Goal: Information Seeking & Learning: Learn about a topic

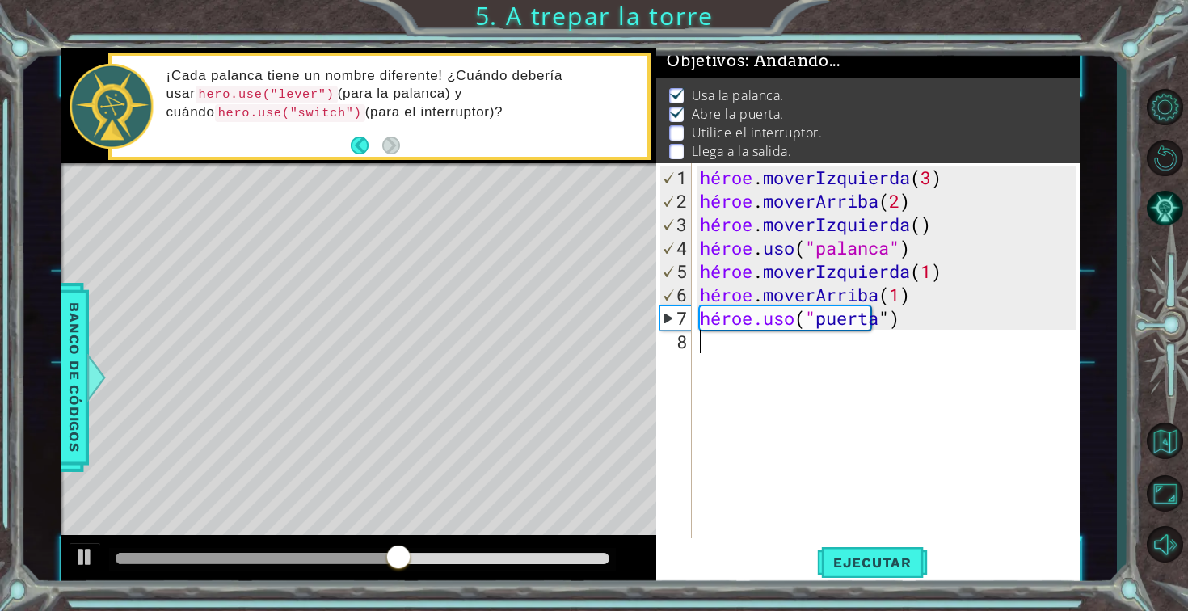
click at [776, 348] on div "héroe . moverIzquierda ( 3 ) héroe . moverArriba ( 2 ) héroe . moverIzquierda (…" at bounding box center [890, 377] width 387 height 422
click at [912, 571] on button "Ejecutar" at bounding box center [872, 562] width 111 height 42
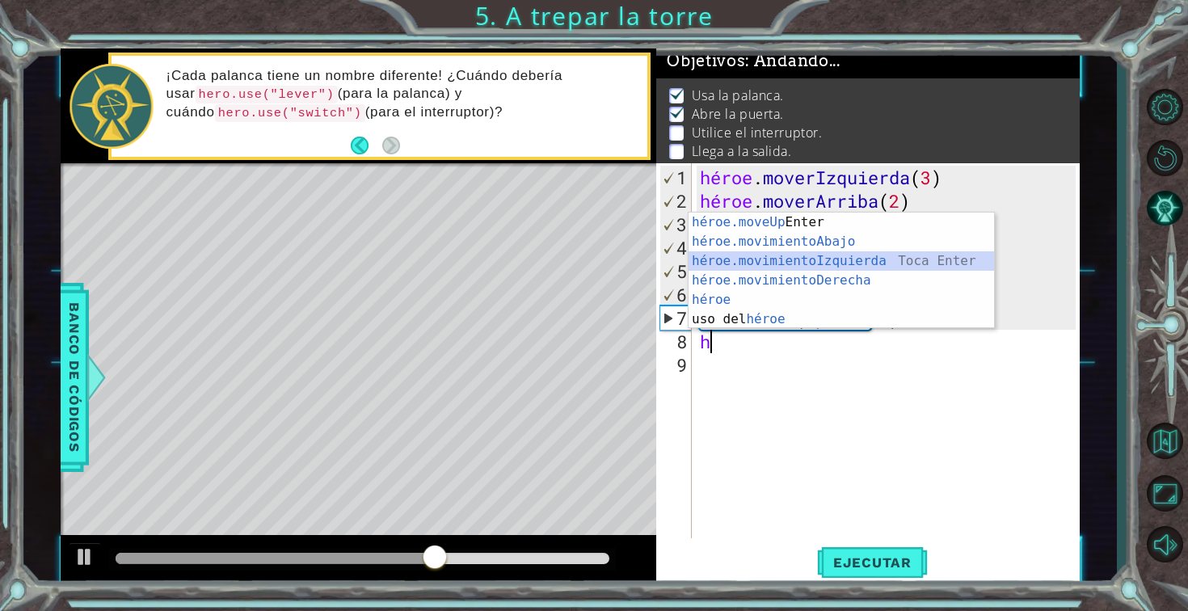
click at [954, 263] on div "héroe.moveUp Toca Enter héroe.movimientoAbajo ​ Toca Enter héroe.movimientoIzqu…" at bounding box center [842, 290] width 306 height 155
type textarea "hero.moveLeft(1)"
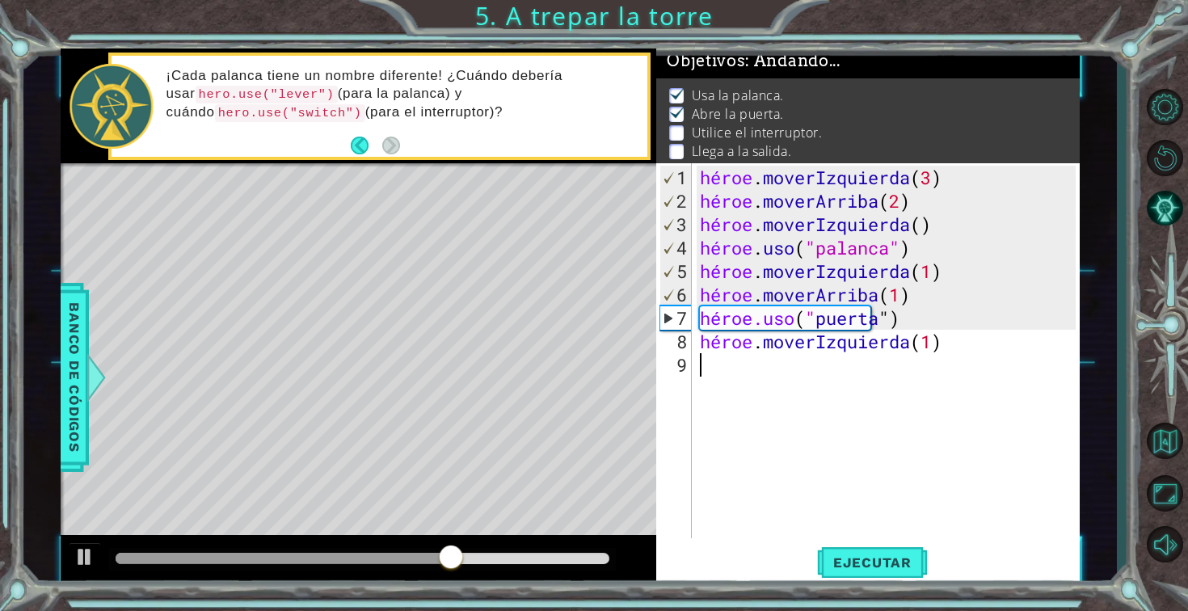
click at [887, 365] on div "héroe . moverIzquierda ( 3 ) héroe . moverArriba ( 2 ) héroe . moverIzquierda (…" at bounding box center [890, 377] width 387 height 422
type textarea "g"
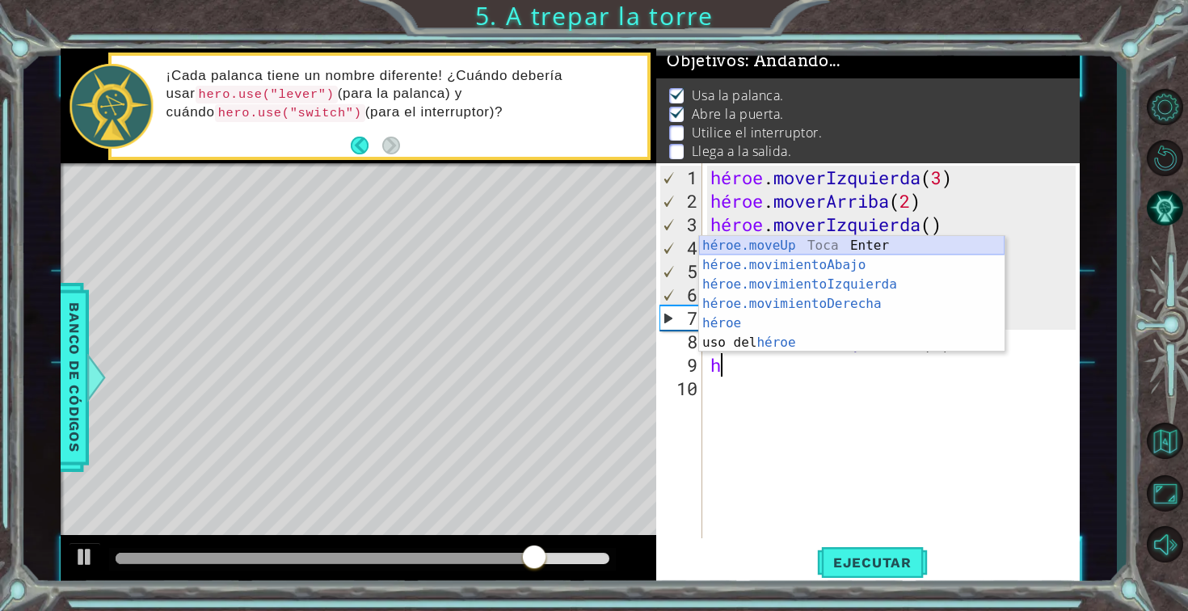
click at [896, 247] on div "héroe.moveUp Toca Enter héroe.movimientoAbajo ​ Toca Enter héroe.movimientoIzqu…" at bounding box center [852, 313] width 306 height 155
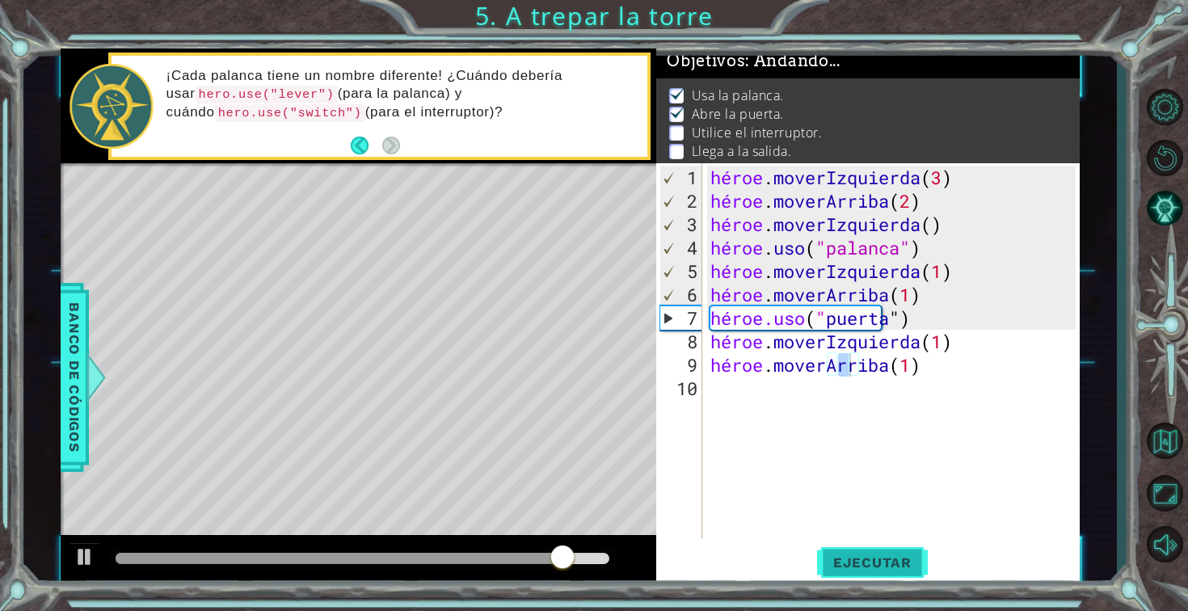
click at [858, 568] on font "Ejecutar" at bounding box center [872, 562] width 78 height 16
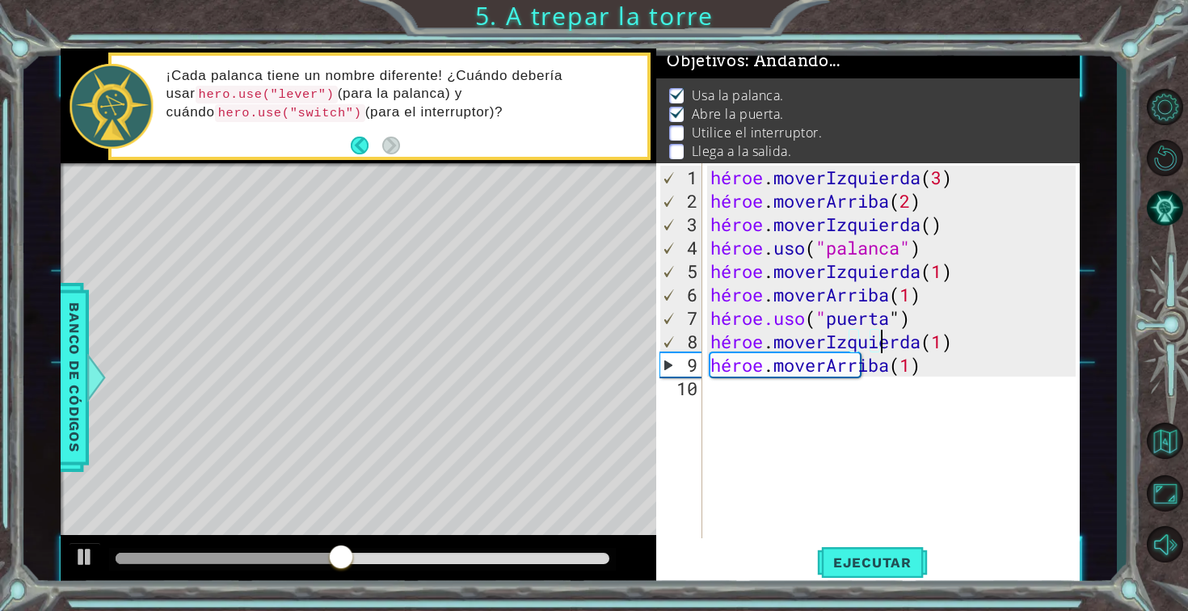
click at [907, 341] on div "héroe . moverIzquierda ( 3 ) héroe . moverArriba ( 2 ) héroe . moverIzquierda (…" at bounding box center [895, 377] width 377 height 422
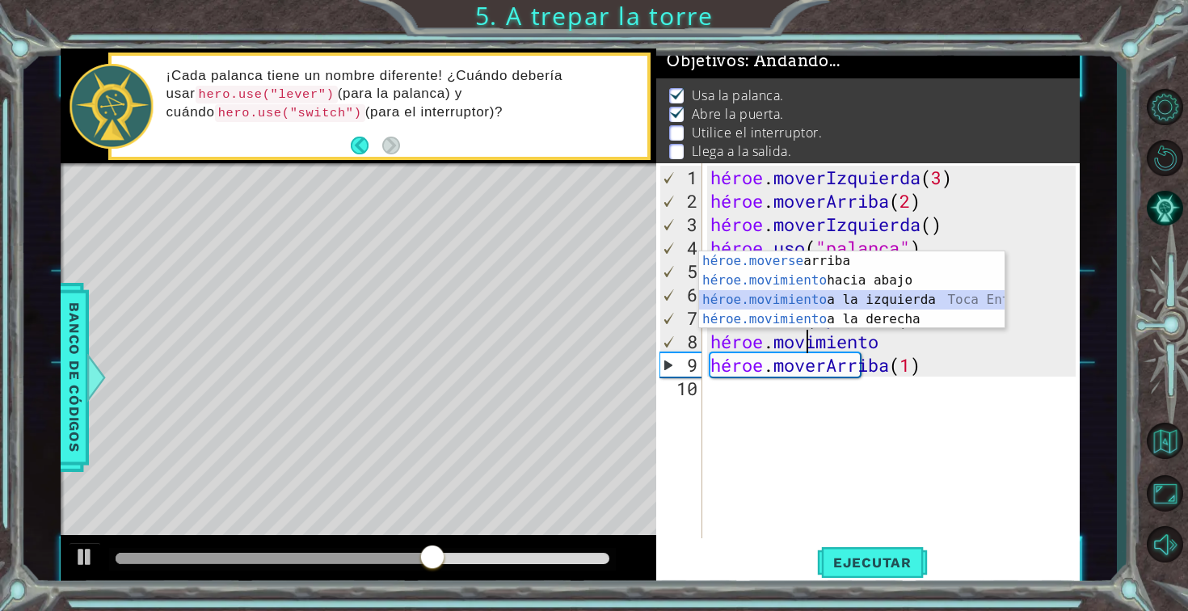
click at [928, 310] on div "héroe.moverse arriba [PERSON_NAME] enter héroe.movimiento hacia abajo [PERSON_N…" at bounding box center [852, 309] width 306 height 116
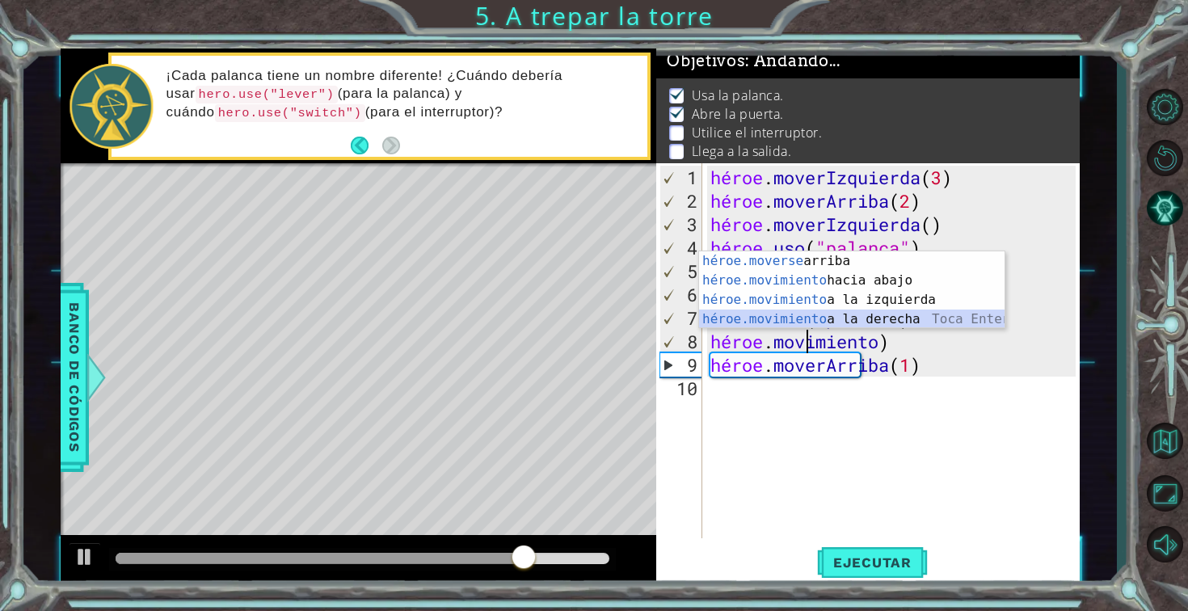
click at [936, 321] on div "héroe.moverse arriba [PERSON_NAME] enter héroe.movimiento hacia abajo [PERSON_N…" at bounding box center [852, 309] width 306 height 116
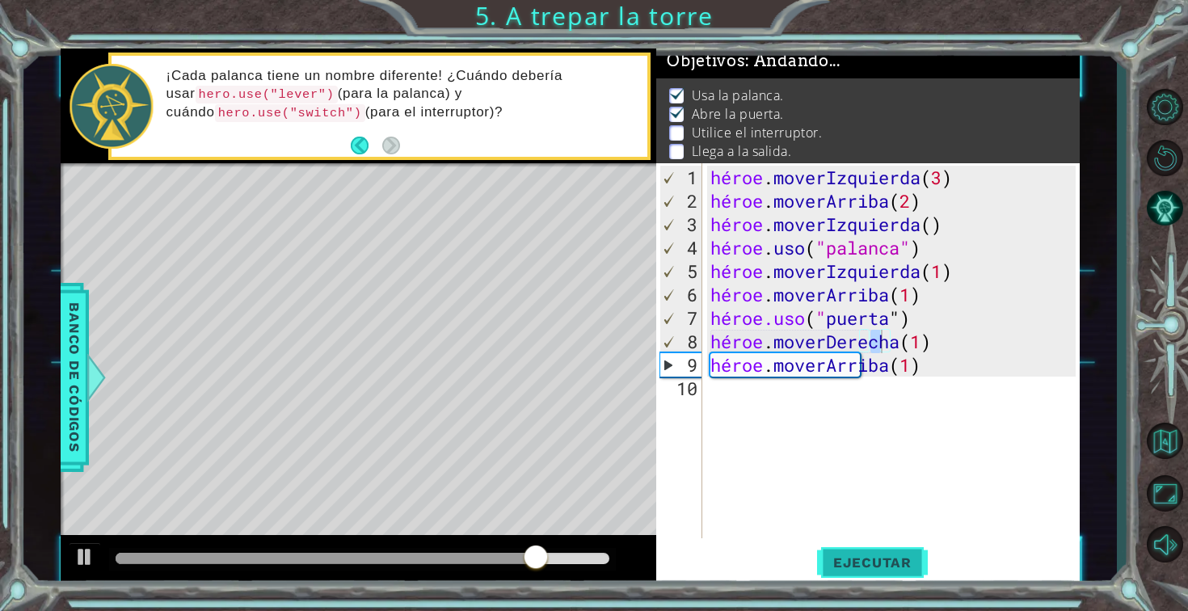
click at [883, 559] on font "Ejecutar" at bounding box center [872, 562] width 78 height 16
click at [881, 341] on div "héroe . moverIzquierda ( 3 ) héroe . moverArriba ( 2 ) héroe . moverIzquierda (…" at bounding box center [895, 377] width 377 height 422
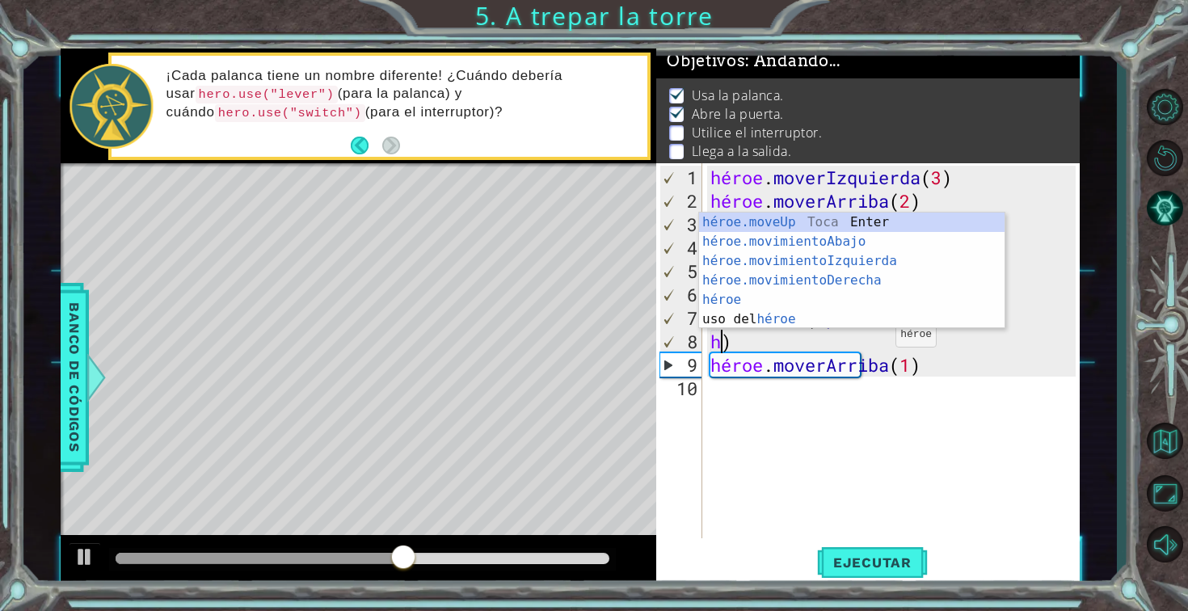
type textarea ")"
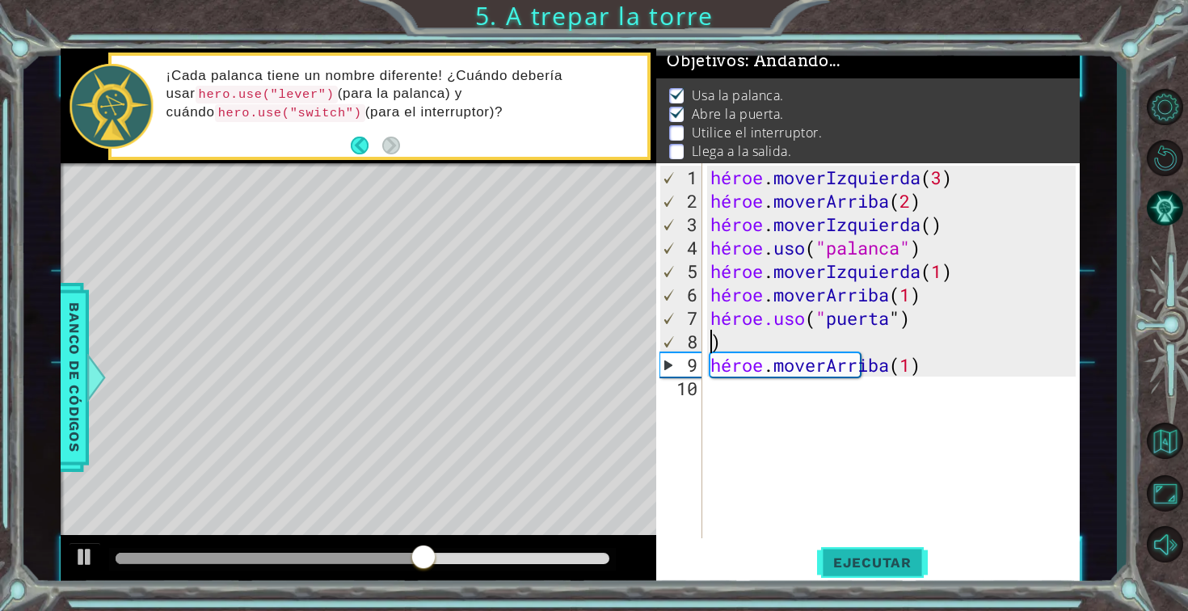
click at [908, 568] on font "Ejecutar" at bounding box center [872, 562] width 78 height 16
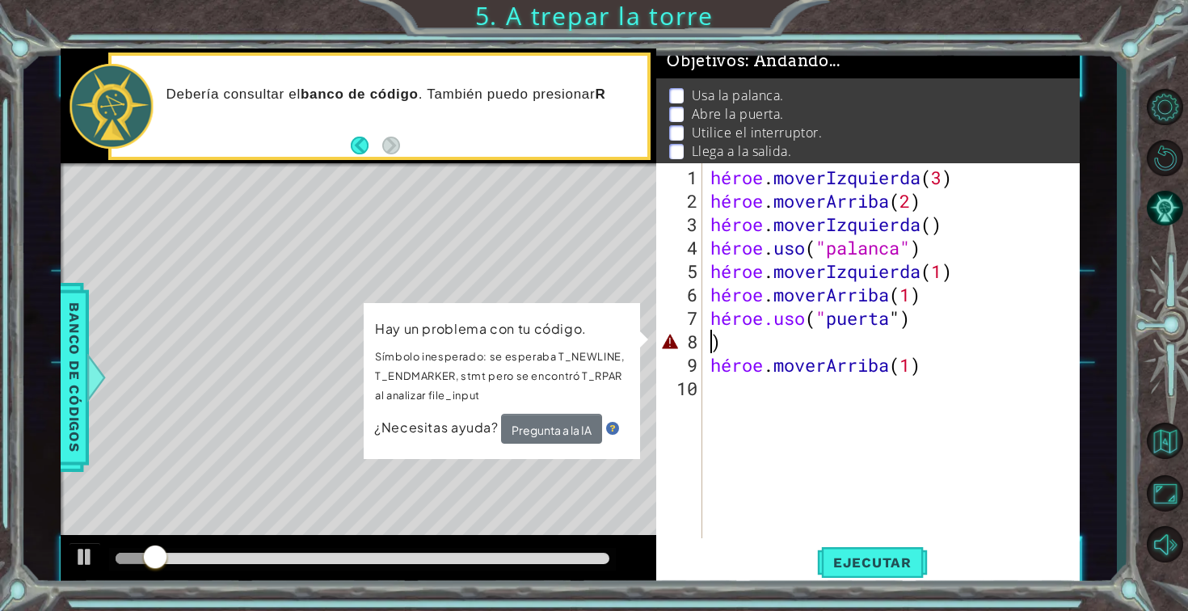
click at [737, 331] on div "héroe . moverIzquierda ( 3 ) héroe . moverArriba ( 2 ) héroe . moverIzquierda (…" at bounding box center [895, 377] width 377 height 422
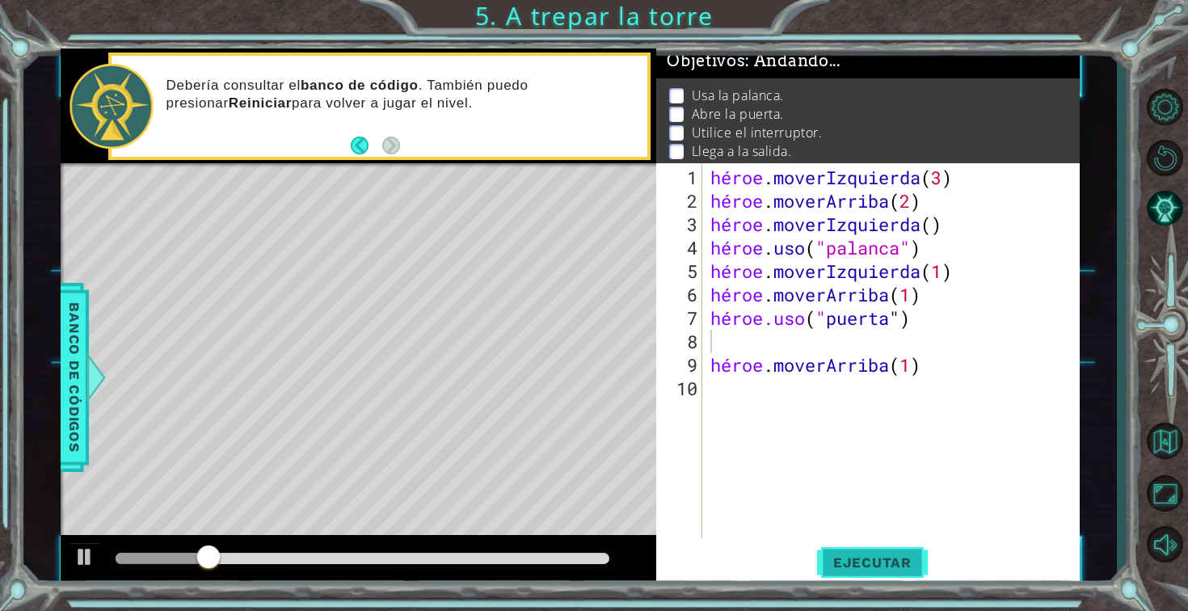
click at [863, 568] on font "Ejecutar" at bounding box center [872, 562] width 78 height 16
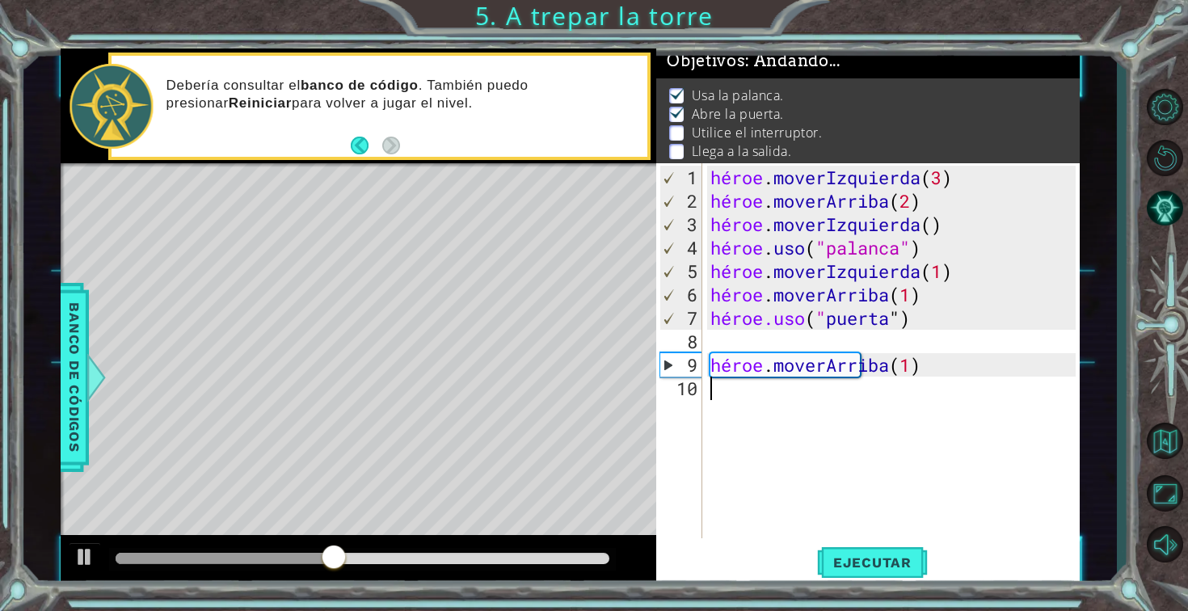
click at [763, 404] on div "héroe . moverIzquierda ( 3 ) héroe . moverArriba ( 2 ) héroe . moverIzquierda (…" at bounding box center [895, 377] width 377 height 422
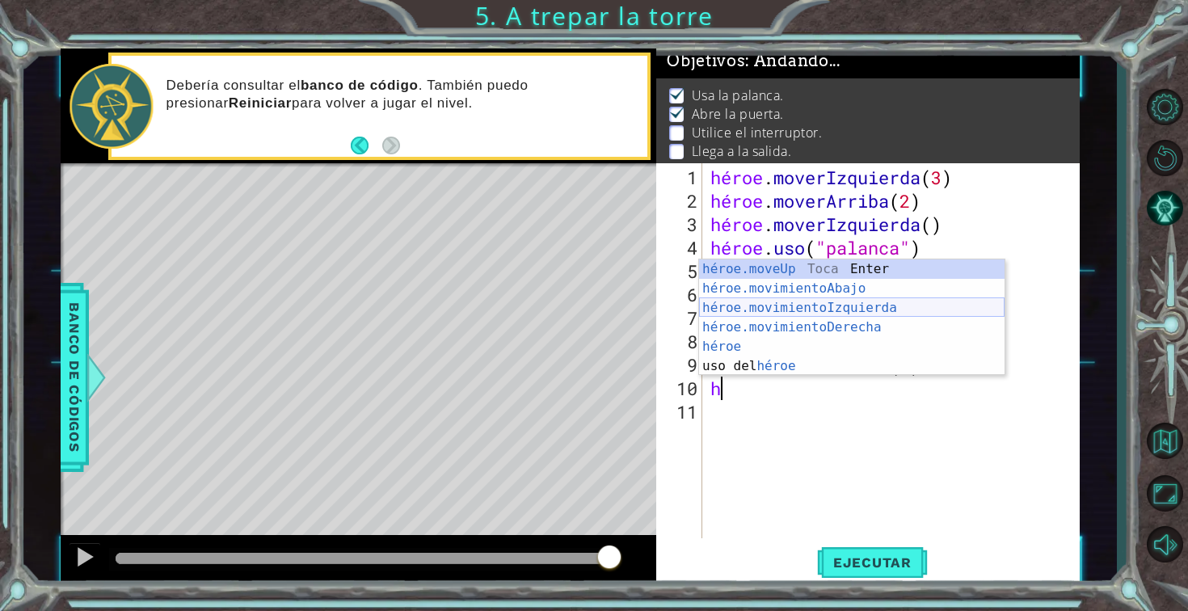
click at [778, 310] on div "héroe.moveUp Toca Enter héroe.movimientoAbajo ​ Toca Enter héroe.movimientoIzqu…" at bounding box center [852, 336] width 306 height 155
type textarea "hero.moveLeft(1)"
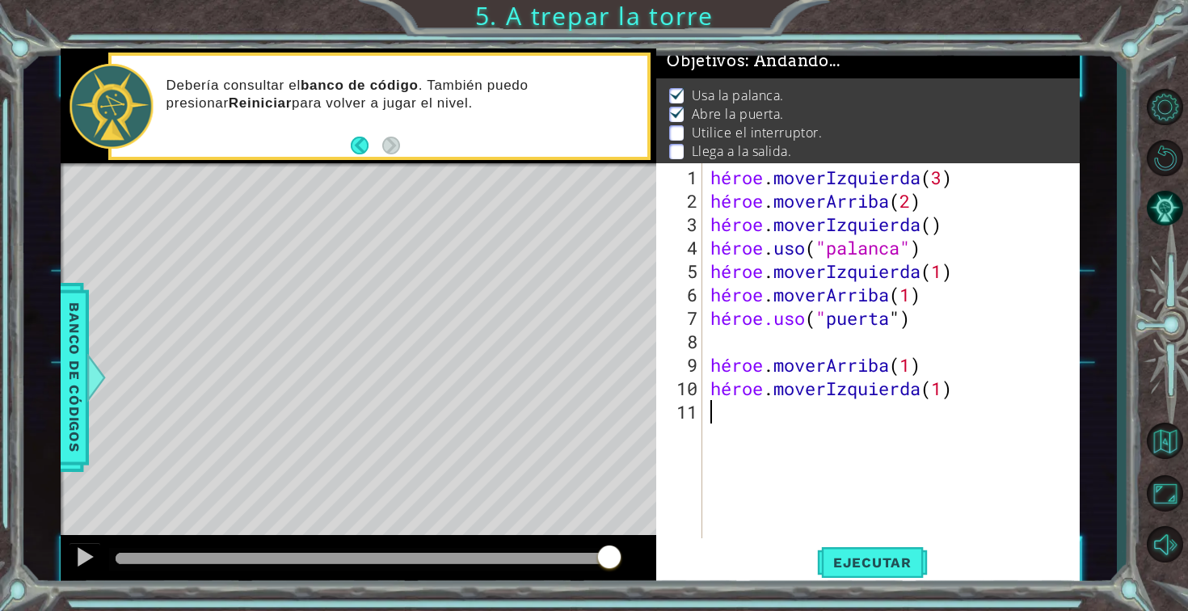
click at [727, 418] on div "héroe . moverIzquierda ( 3 ) héroe . moverArriba ( 2 ) héroe . moverIzquierda (…" at bounding box center [895, 377] width 377 height 422
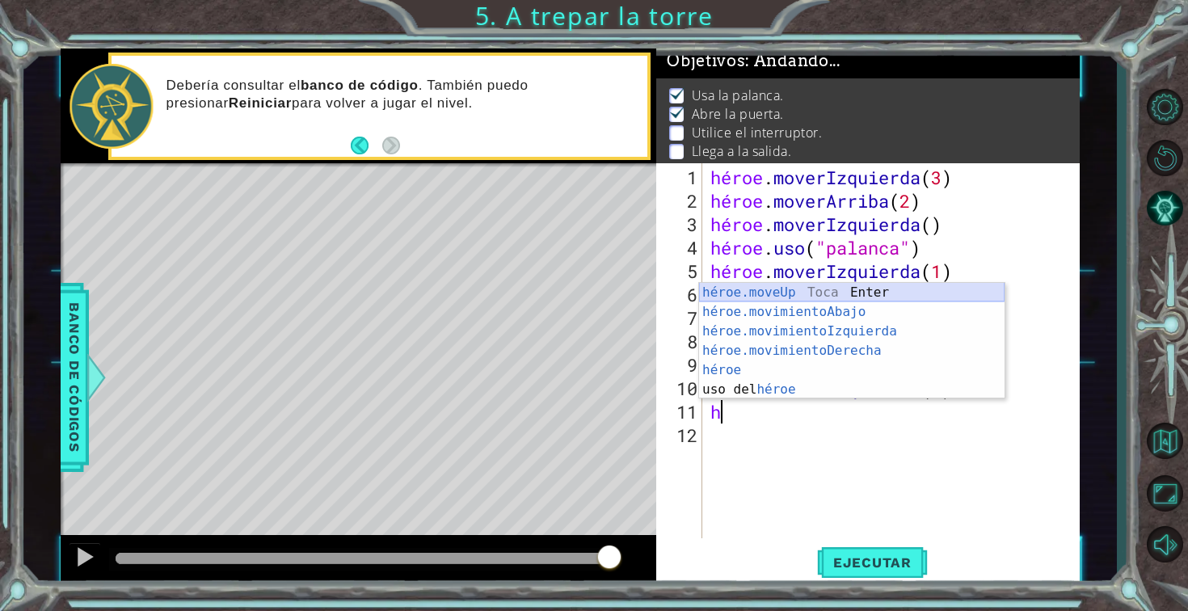
click at [772, 293] on div "héroe.moveUp Toca Enter héroe.movimientoAbajo ​ Toca Enter héroe.movimientoIzqu…" at bounding box center [852, 360] width 306 height 155
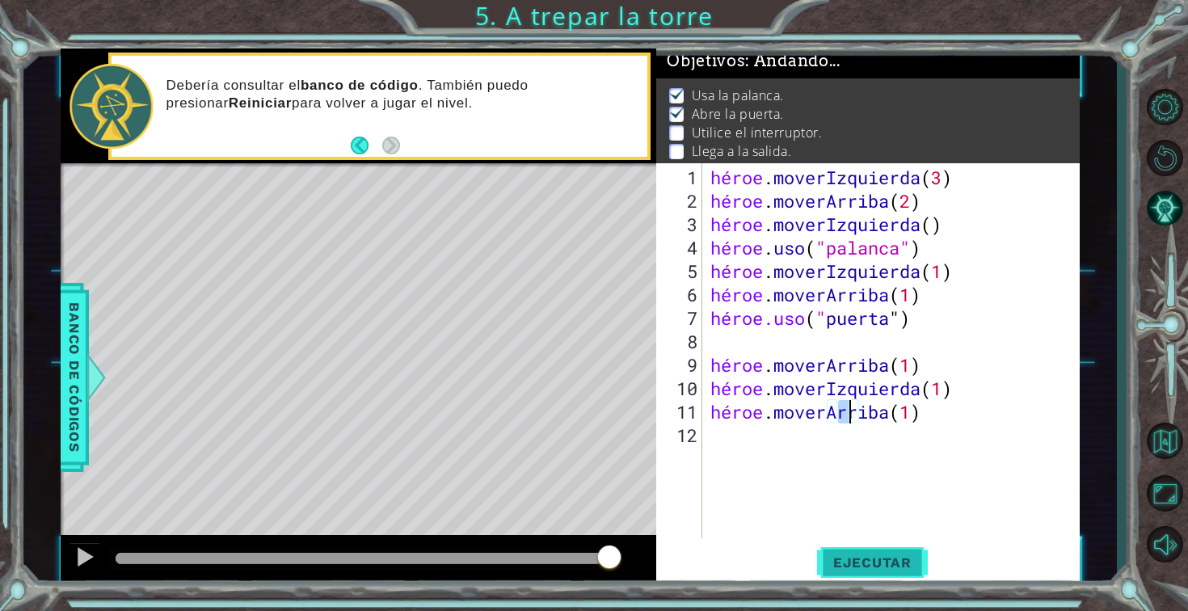
type textarea "hero.moveUp(1)"
click at [851, 555] on font "Ejecutar" at bounding box center [872, 562] width 78 height 16
